Goal: Information Seeking & Learning: Learn about a topic

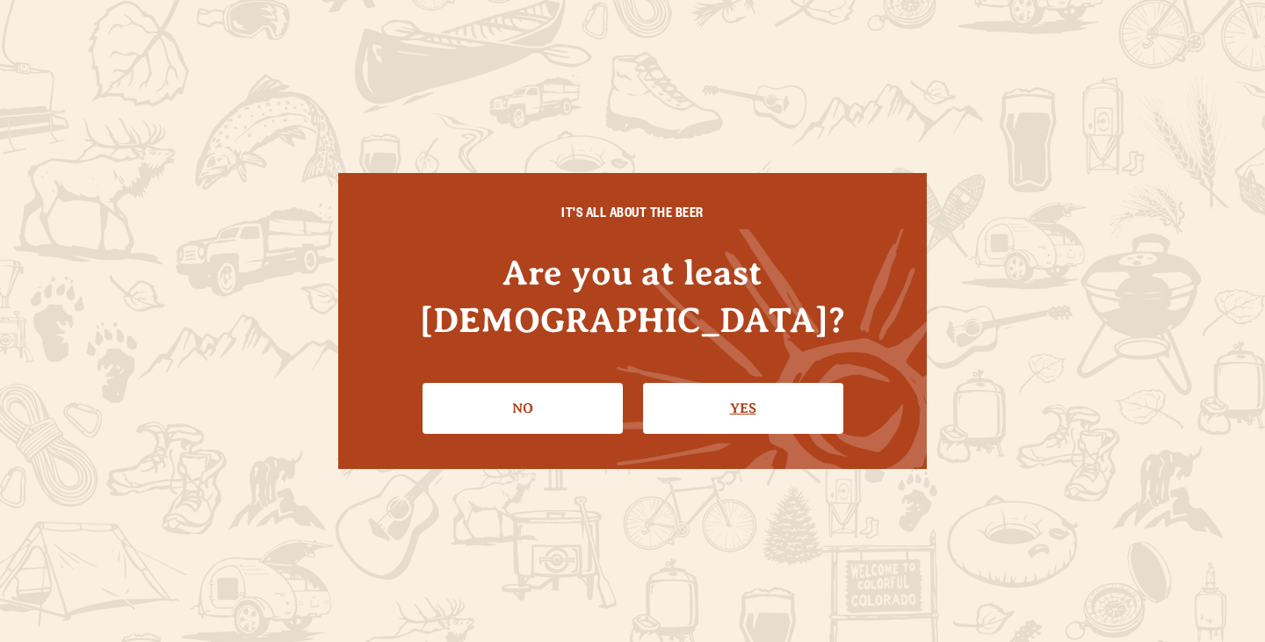
click at [722, 393] on link "Yes" at bounding box center [743, 408] width 200 height 51
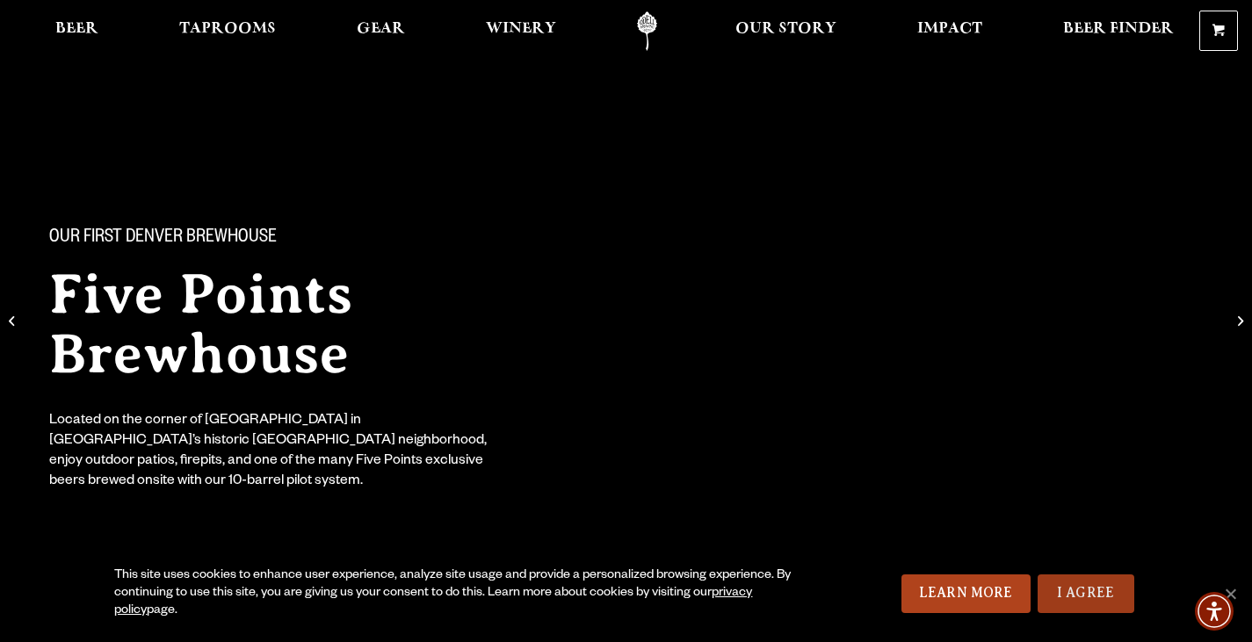
click at [1111, 601] on link "I Agree" at bounding box center [1086, 594] width 97 height 39
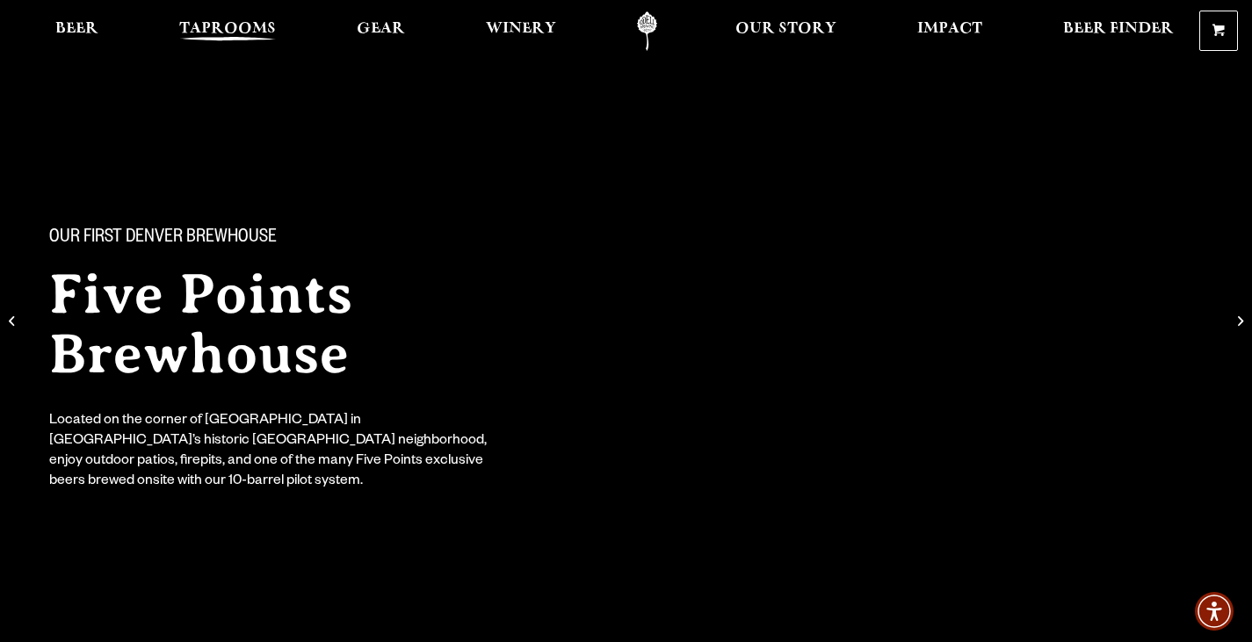
click at [223, 36] on span "Taprooms" at bounding box center [227, 29] width 97 height 14
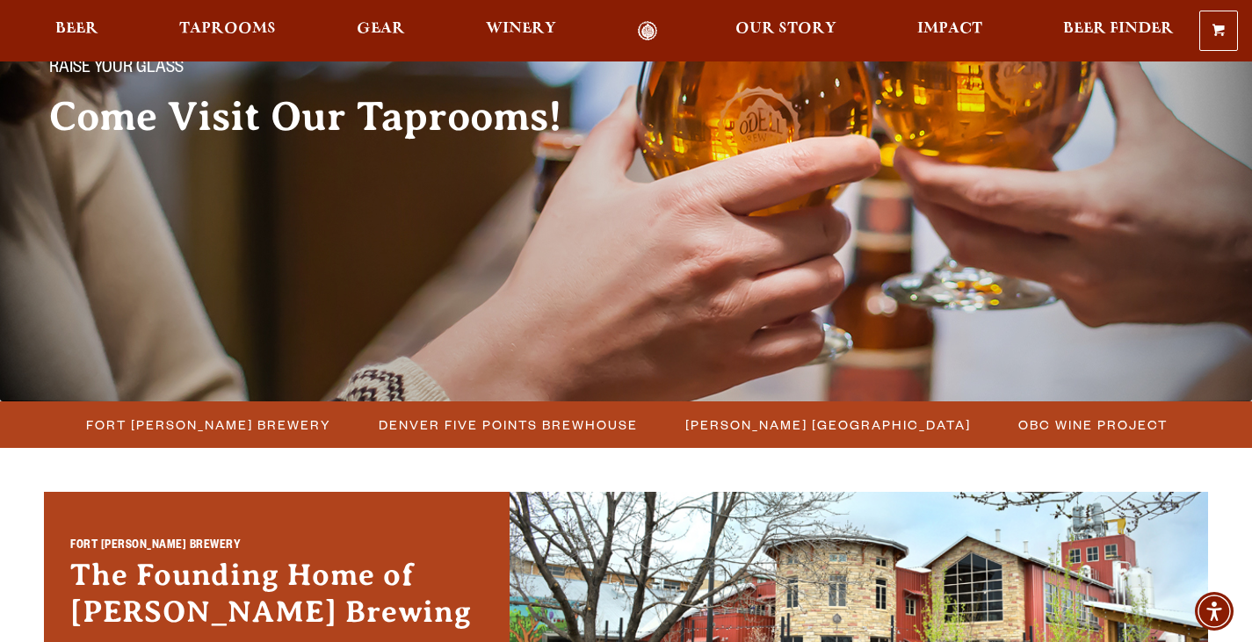
scroll to position [176, 0]
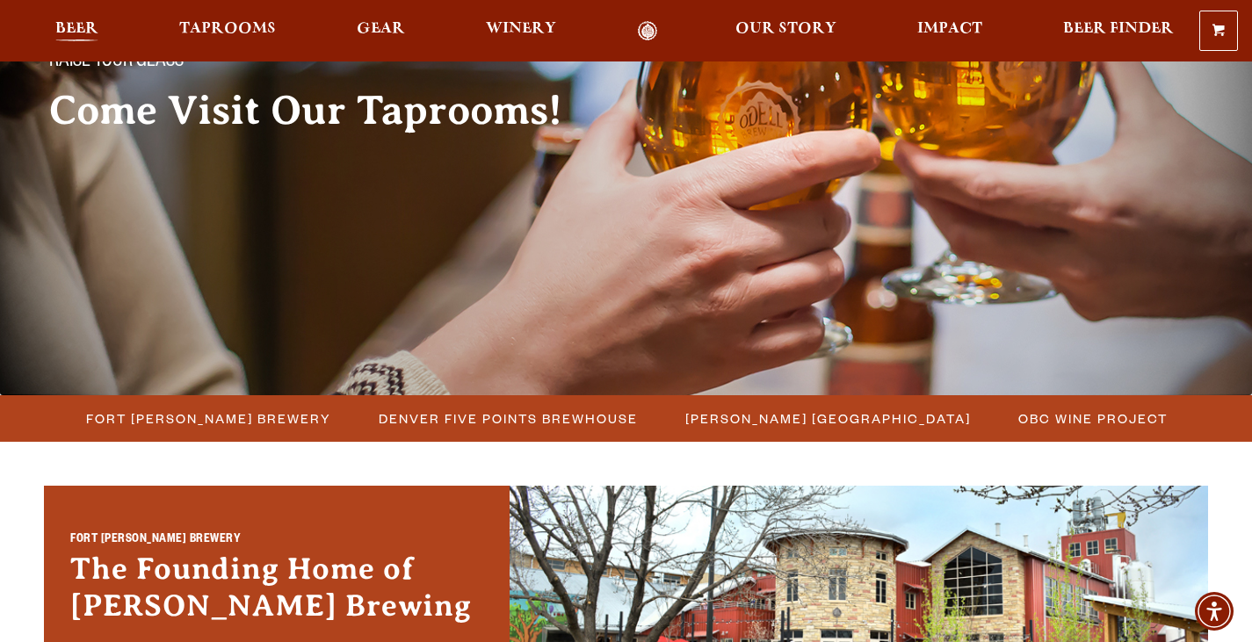
click at [68, 22] on span "Beer" at bounding box center [76, 29] width 43 height 14
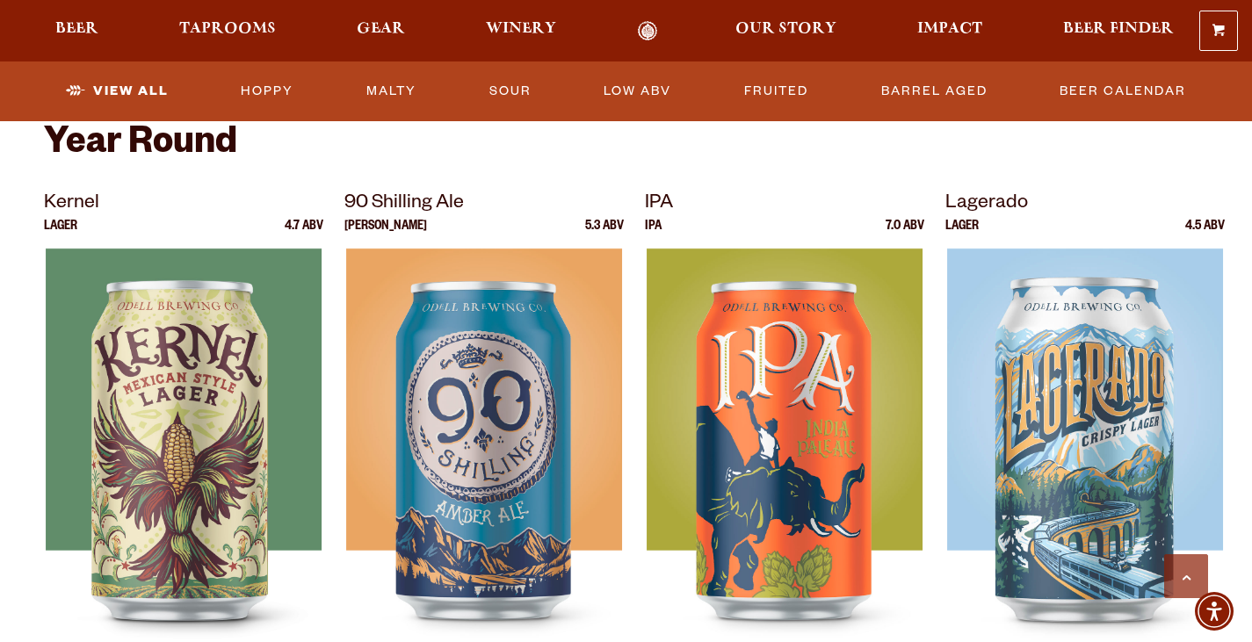
scroll to position [966, 0]
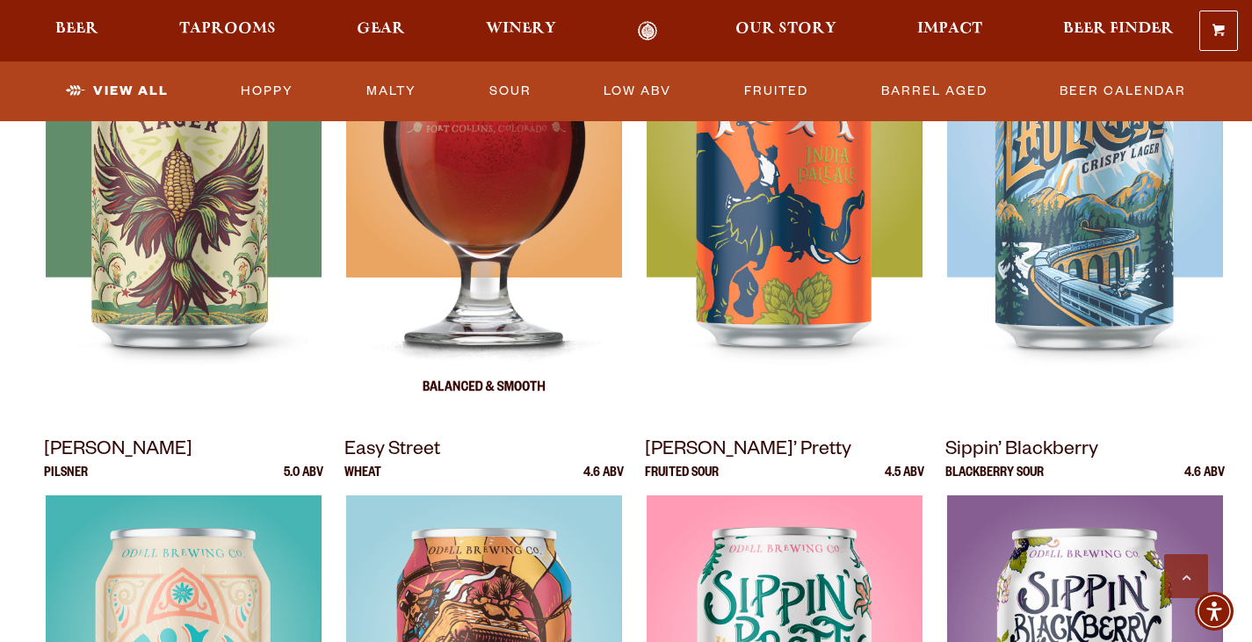
click at [519, 217] on img at bounding box center [484, 194] width 276 height 439
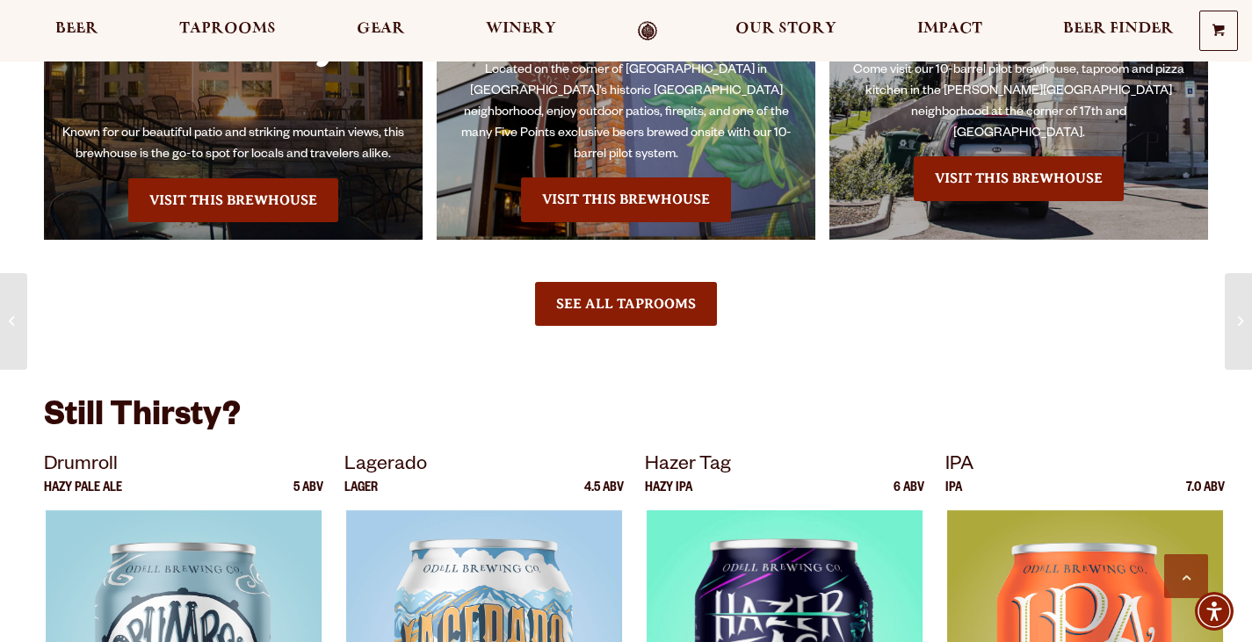
scroll to position [2108, 0]
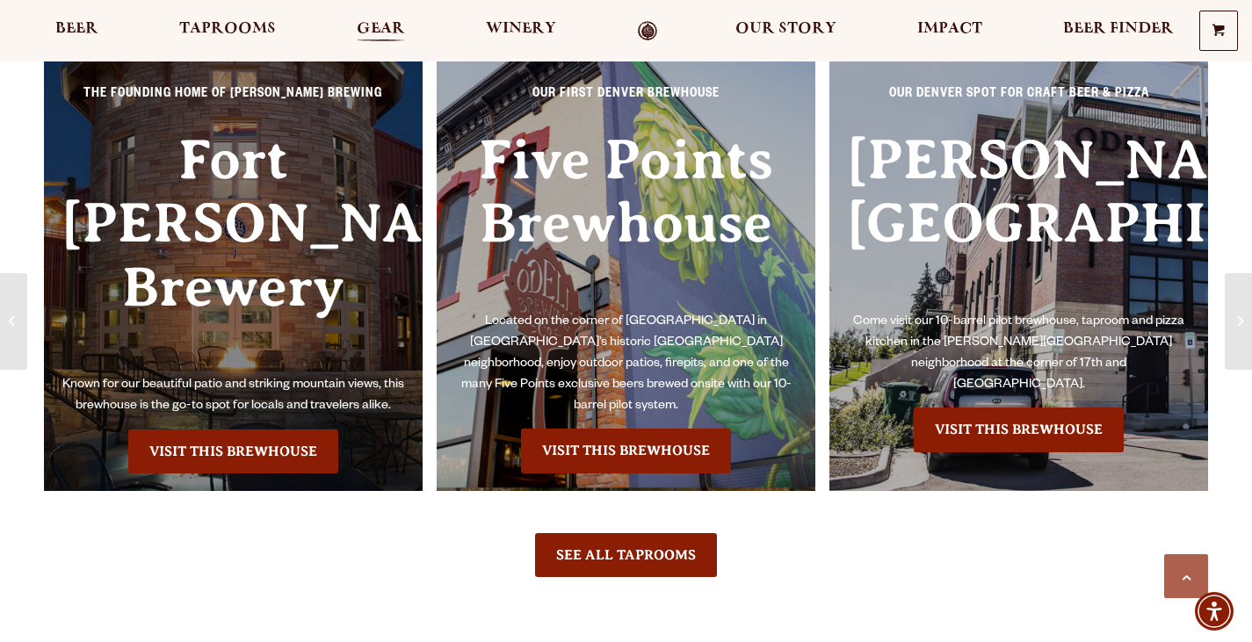
click at [383, 24] on span "Gear" at bounding box center [381, 29] width 48 height 14
